Goal: Task Accomplishment & Management: Manage account settings

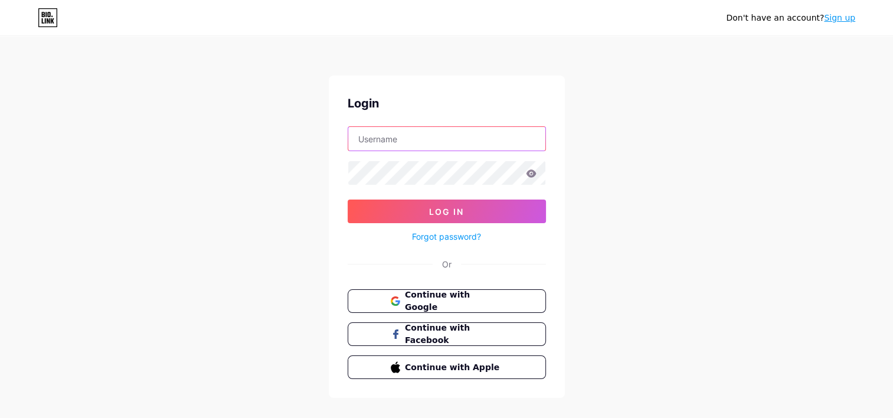
click at [408, 132] on input "text" at bounding box center [446, 139] width 197 height 24
type input "[EMAIL_ADDRESS][DOMAIN_NAME]"
click at [347, 199] on button "Log In" at bounding box center [446, 211] width 198 height 24
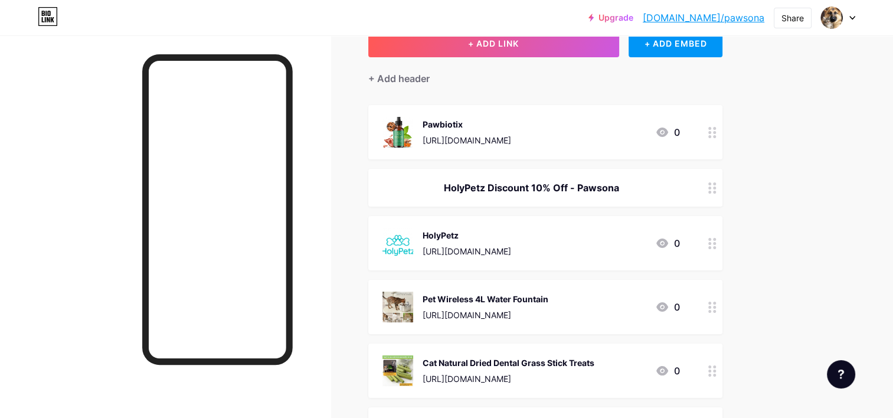
scroll to position [85, 0]
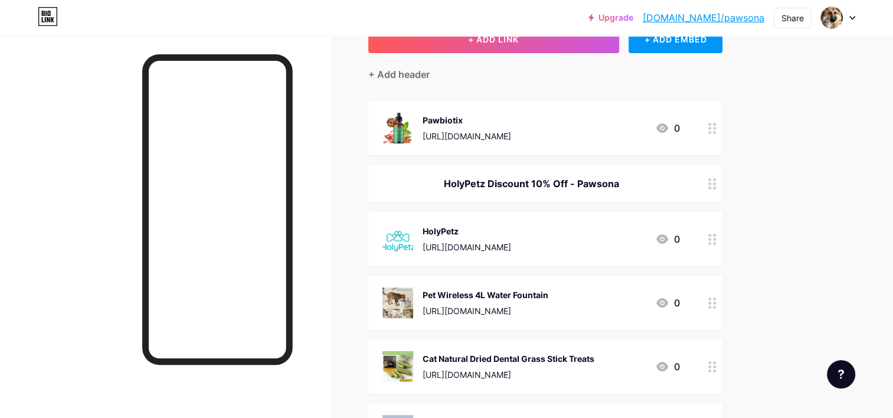
click at [716, 308] on div at bounding box center [712, 302] width 20 height 54
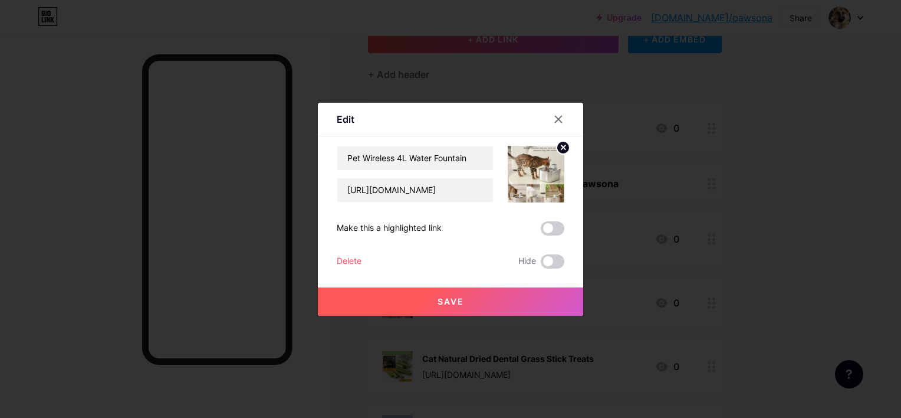
click at [352, 261] on div "Delete" at bounding box center [349, 261] width 25 height 14
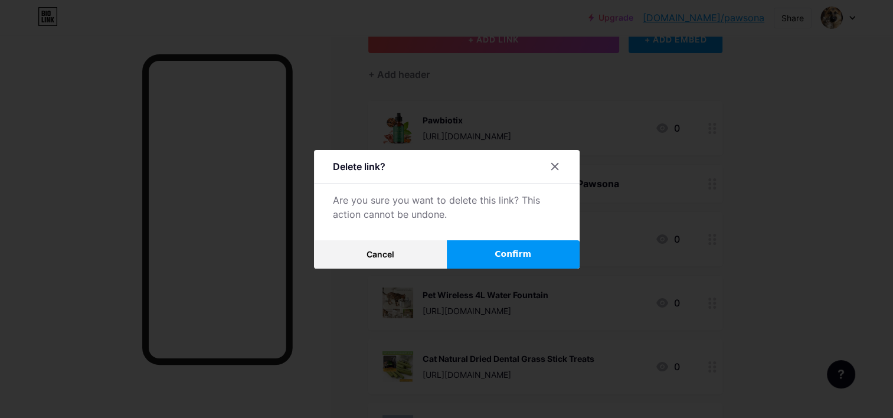
click at [498, 260] on button "Confirm" at bounding box center [513, 254] width 133 height 28
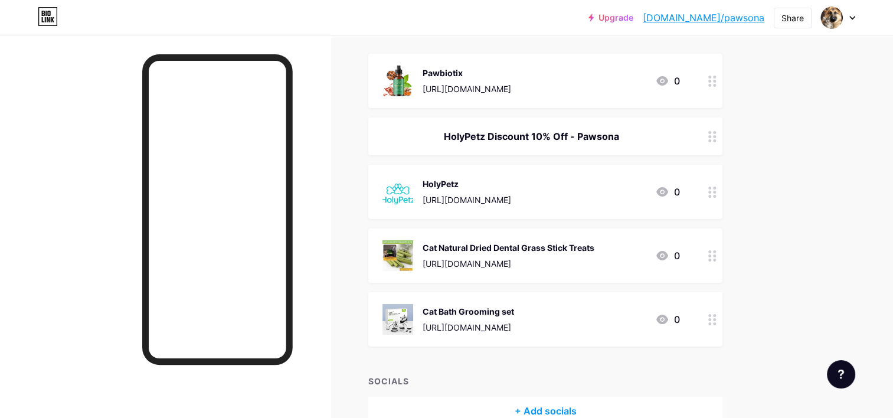
scroll to position [195, 0]
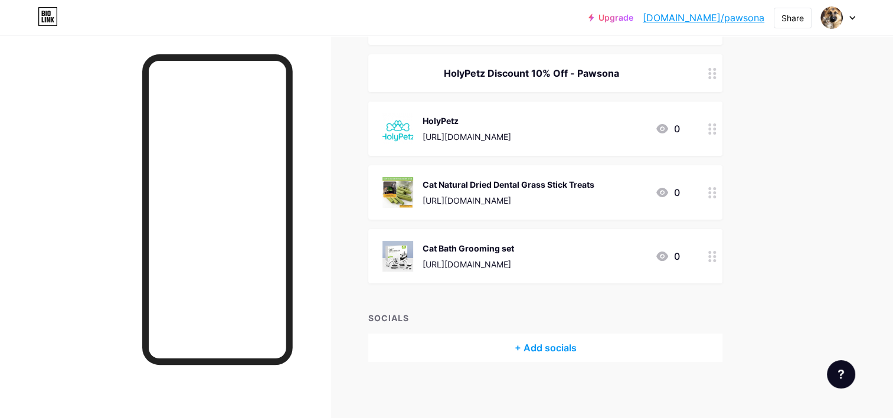
click at [567, 342] on div "+ Add socials" at bounding box center [545, 347] width 354 height 28
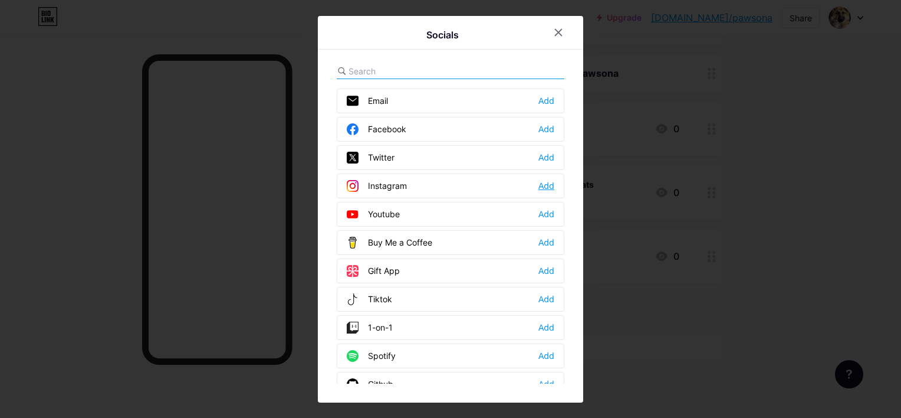
click at [548, 181] on div "Add" at bounding box center [547, 186] width 16 height 12
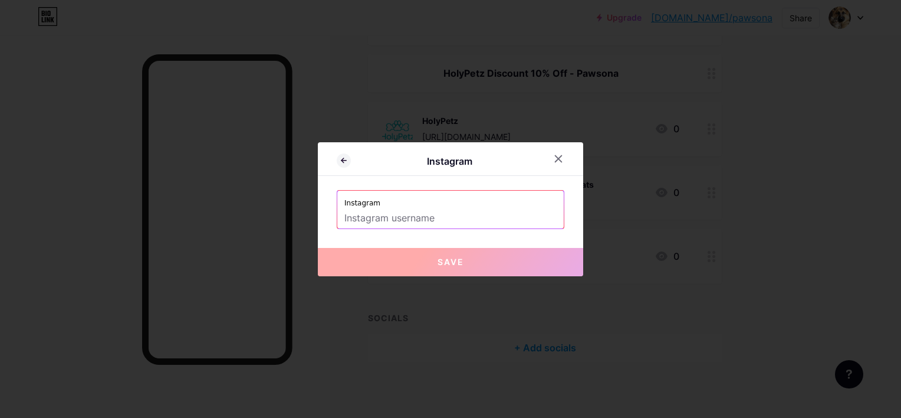
click at [493, 211] on input "text" at bounding box center [450, 218] width 212 height 20
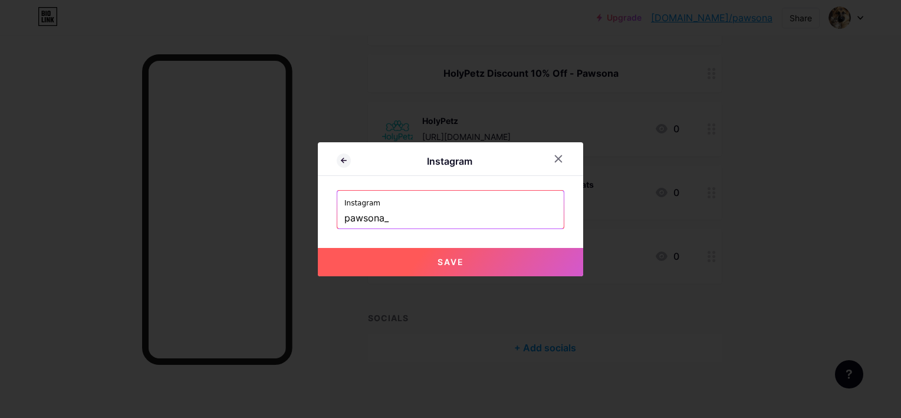
click at [467, 269] on button "Save" at bounding box center [450, 262] width 265 height 28
type input "[URL][DOMAIN_NAME]"
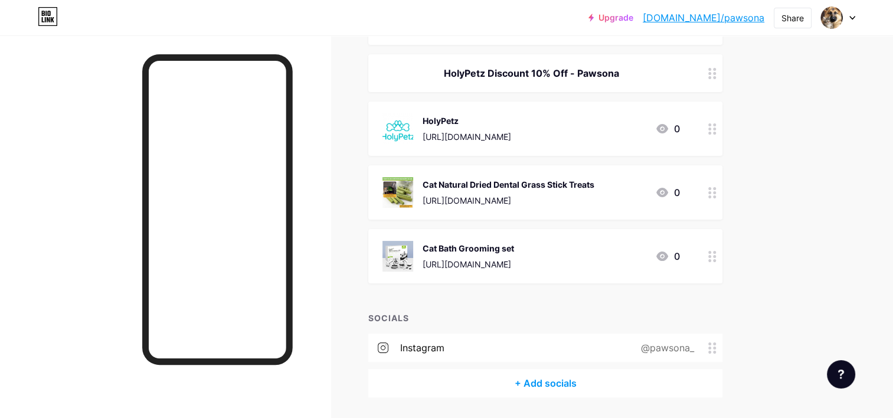
click at [571, 374] on div "+ Add socials" at bounding box center [545, 383] width 354 height 28
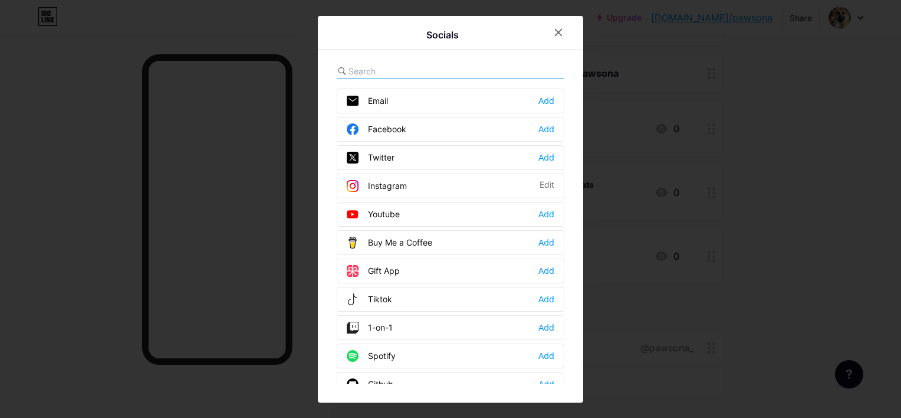
click at [517, 66] on div at bounding box center [451, 71] width 228 height 15
click at [426, 73] on input "text" at bounding box center [414, 71] width 130 height 12
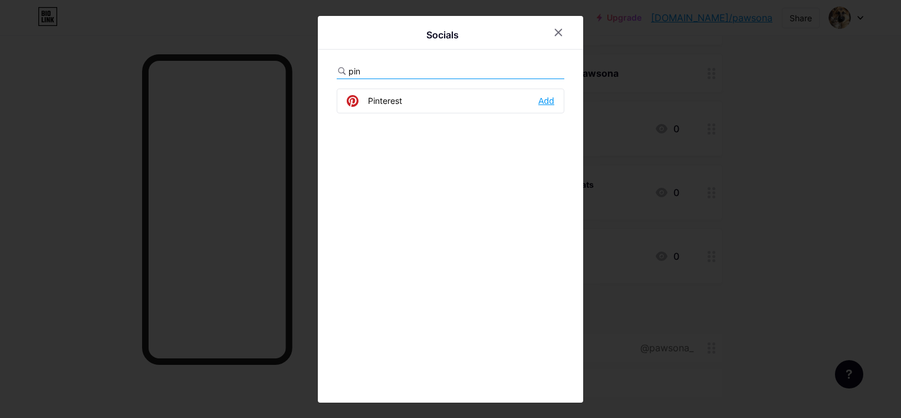
type input "pin"
click at [549, 99] on div "Add" at bounding box center [547, 101] width 16 height 12
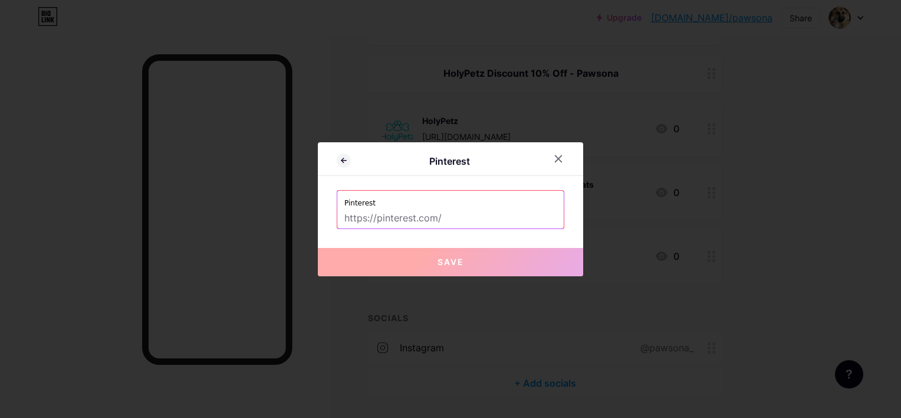
click at [445, 211] on input "text" at bounding box center [450, 218] width 212 height 20
click at [362, 224] on input "text" at bounding box center [450, 218] width 212 height 20
paste input "[URL][DOMAIN_NAME]"
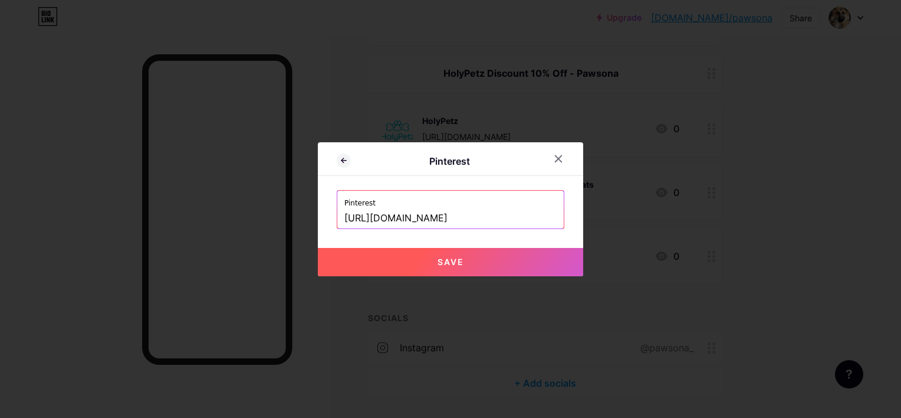
type input "[URL][DOMAIN_NAME]"
click at [519, 255] on button "Save" at bounding box center [450, 262] width 265 height 28
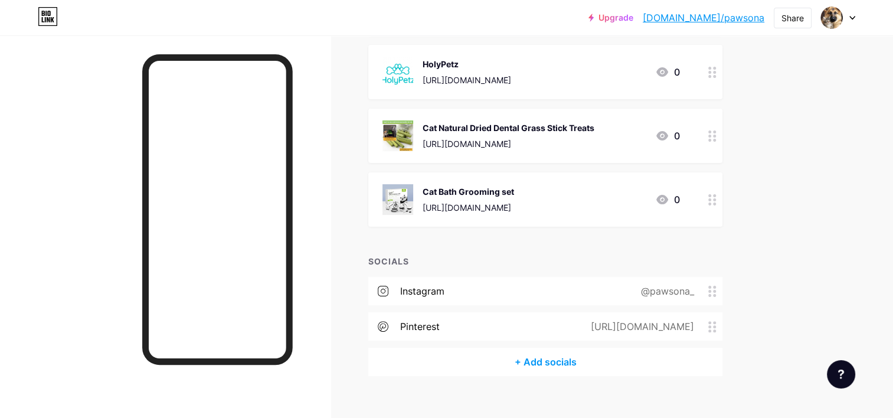
scroll to position [268, 0]
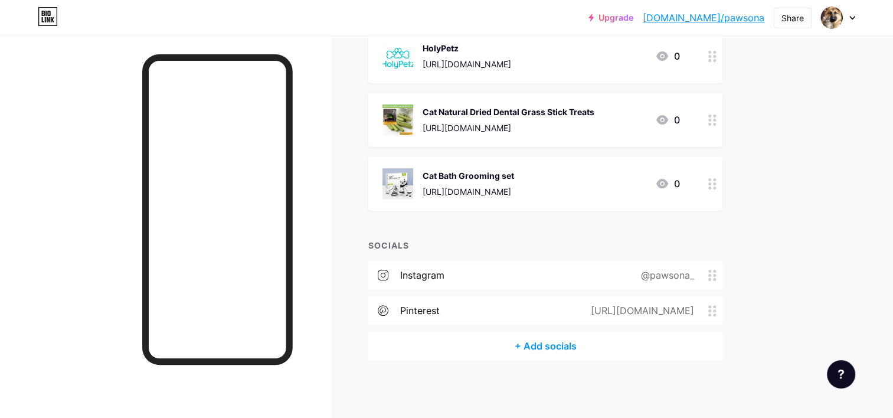
click at [560, 340] on div "+ Add socials" at bounding box center [545, 346] width 354 height 28
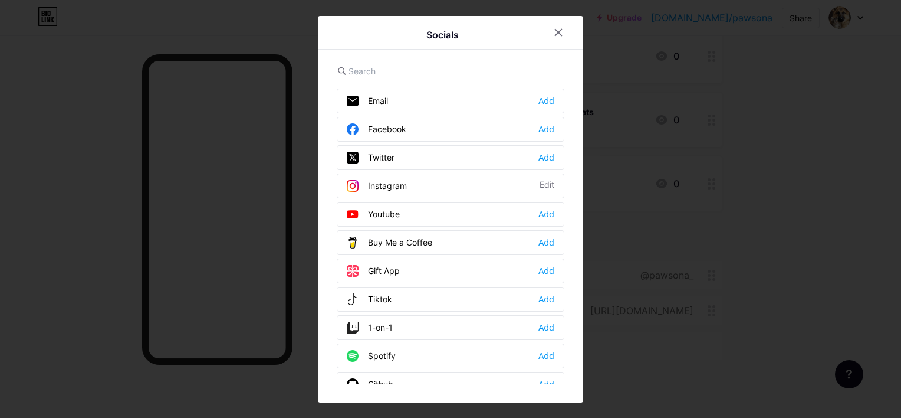
click at [378, 297] on div "Tiktok" at bounding box center [369, 299] width 45 height 12
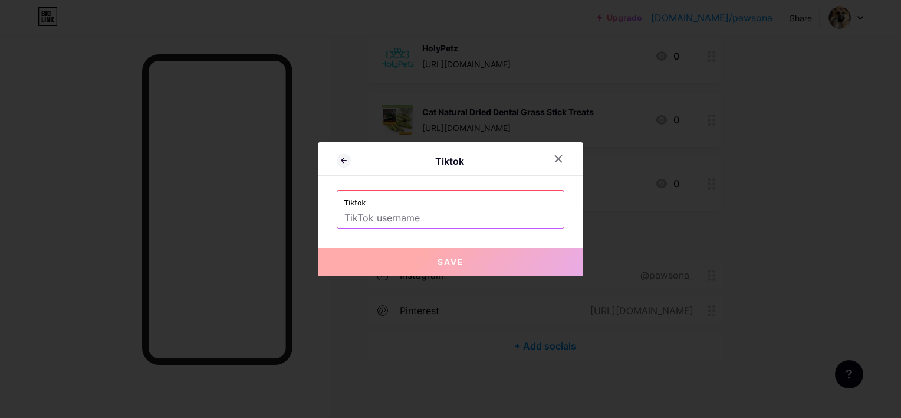
click at [400, 224] on input "text" at bounding box center [450, 218] width 212 height 20
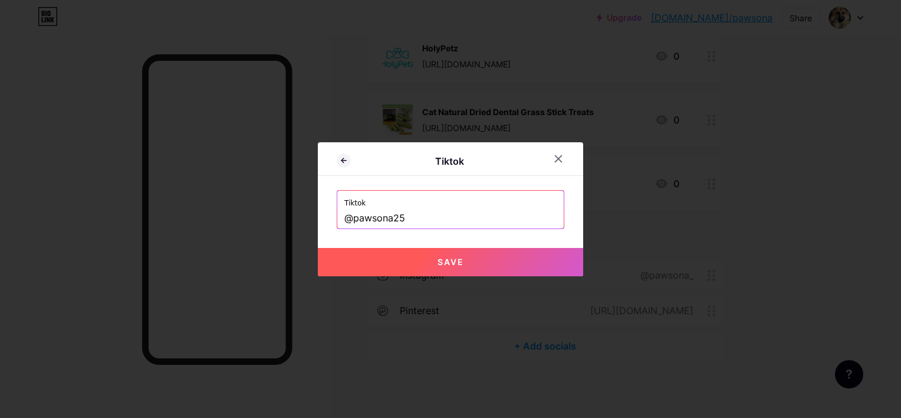
click at [476, 258] on button "Save" at bounding box center [450, 262] width 265 height 28
type input "[URL][DOMAIN_NAME]"
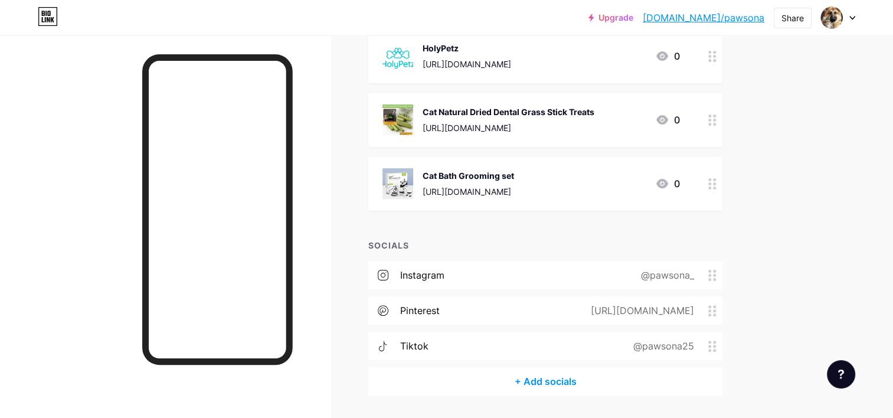
click at [815, 349] on div "Upgrade [DOMAIN_NAME]/pawson... [DOMAIN_NAME]/pawsona Share Switch accounts Paw…" at bounding box center [446, 93] width 893 height 722
click at [575, 378] on div "+ Add socials" at bounding box center [545, 381] width 354 height 28
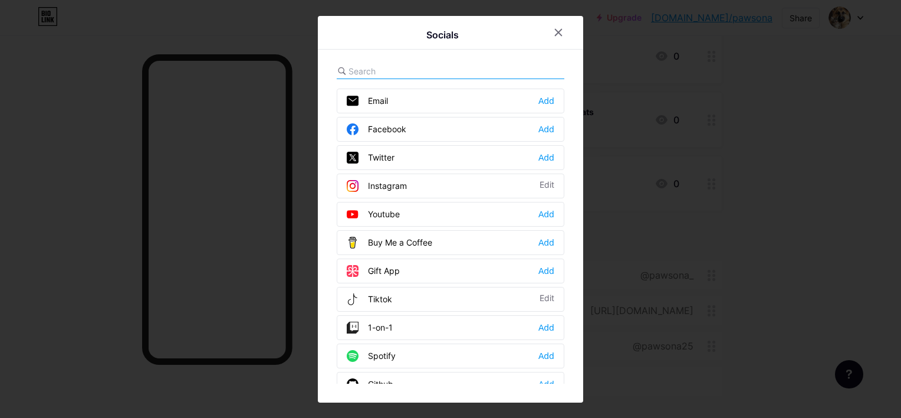
click at [816, 215] on div at bounding box center [450, 209] width 901 height 418
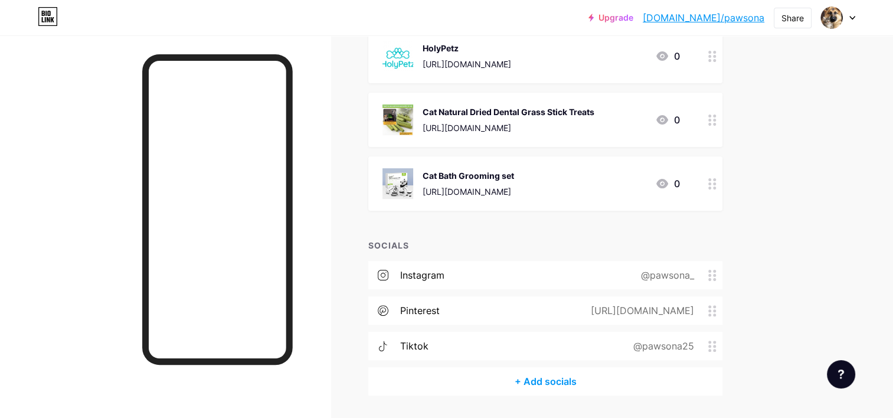
click at [64, 252] on div at bounding box center [165, 244] width 330 height 418
click at [796, 12] on div "Share" at bounding box center [792, 18] width 22 height 12
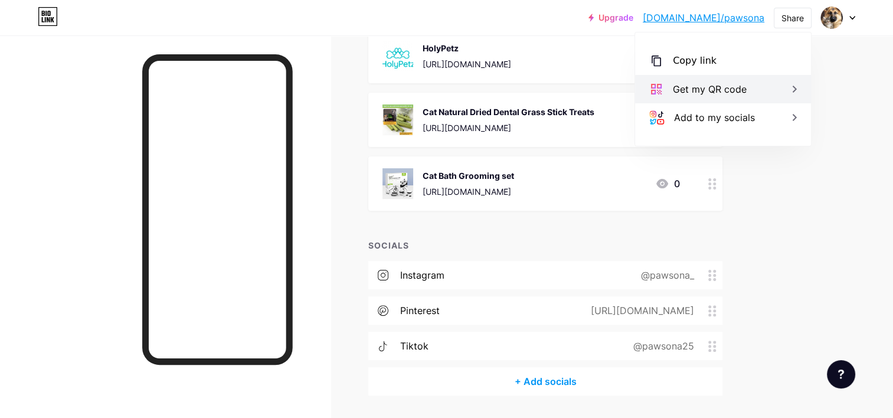
click at [715, 90] on div "Get my QR code" at bounding box center [709, 89] width 74 height 14
